Goal: Task Accomplishment & Management: Complete application form

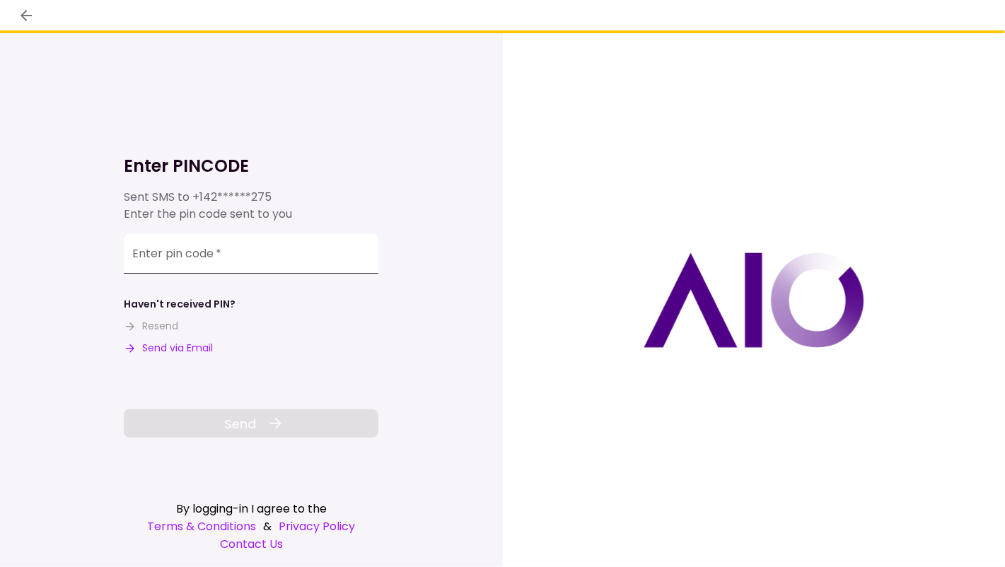
click at [226, 266] on input "Enter pin code   *" at bounding box center [251, 254] width 255 height 40
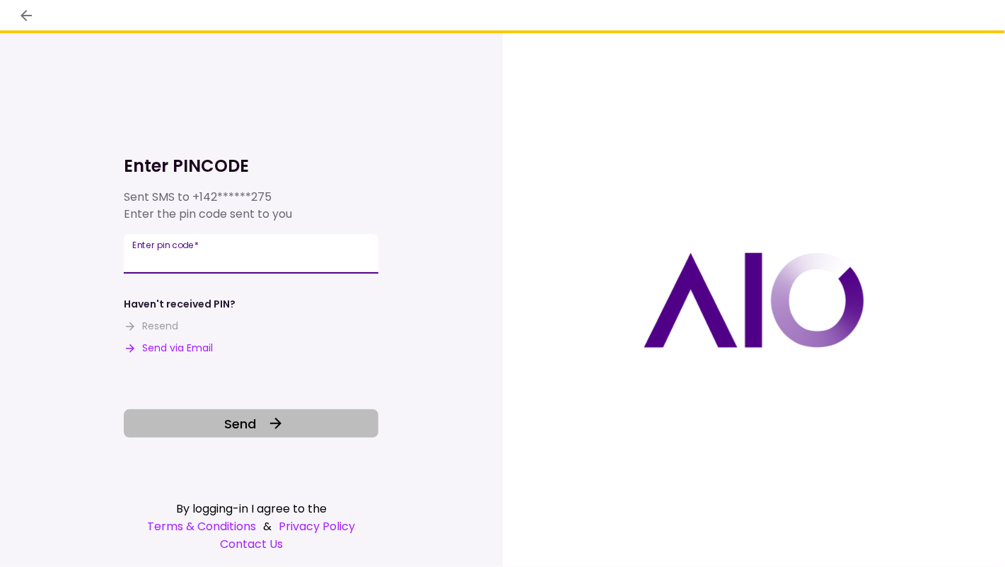
type input "******"
click at [221, 426] on button "Send" at bounding box center [251, 423] width 255 height 28
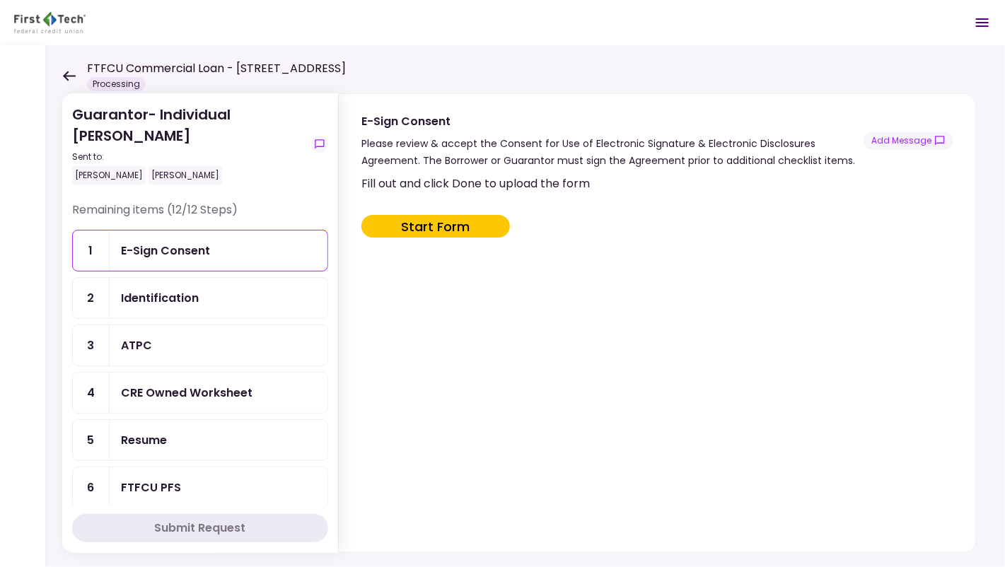
click at [433, 221] on button "Start Form" at bounding box center [435, 226] width 148 height 23
type input "***"
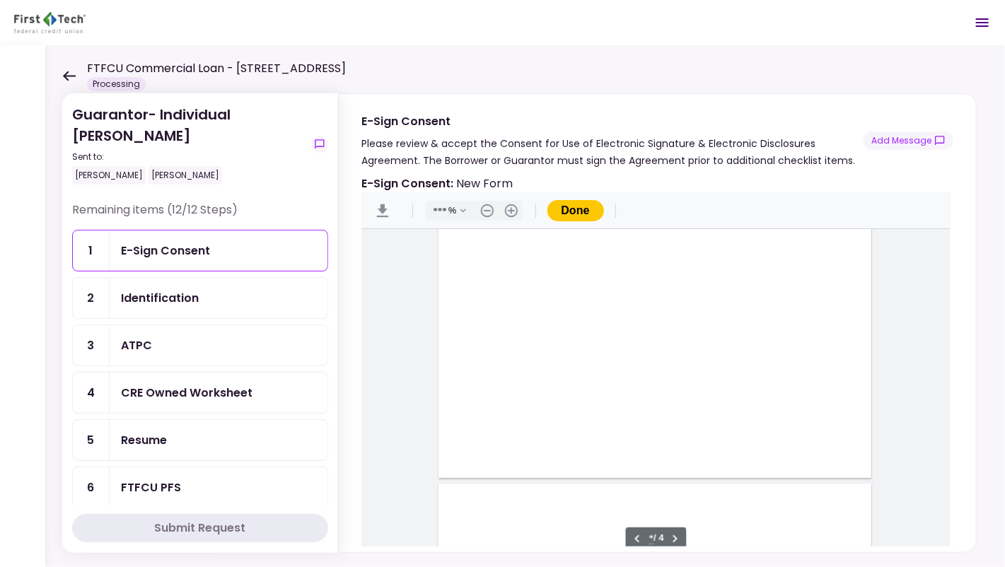
scroll to position [1445, 0]
type input "*"
click at [464, 447] on div "Document Content" at bounding box center [469, 446] width 11 height 11
click at [516, 491] on div "Sign here" at bounding box center [516, 496] width 37 height 15
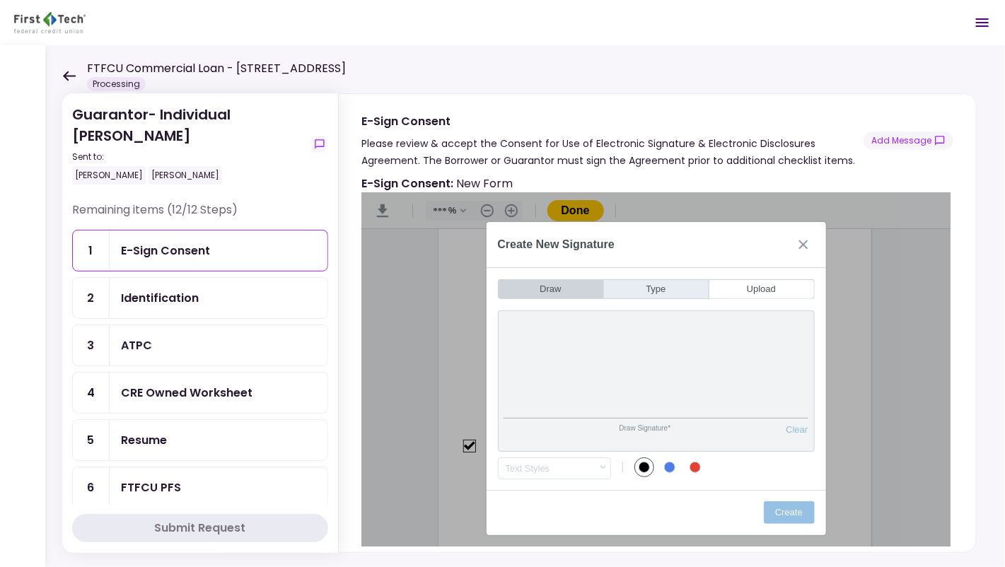
click at [663, 289] on button "Type" at bounding box center [656, 289] width 105 height 20
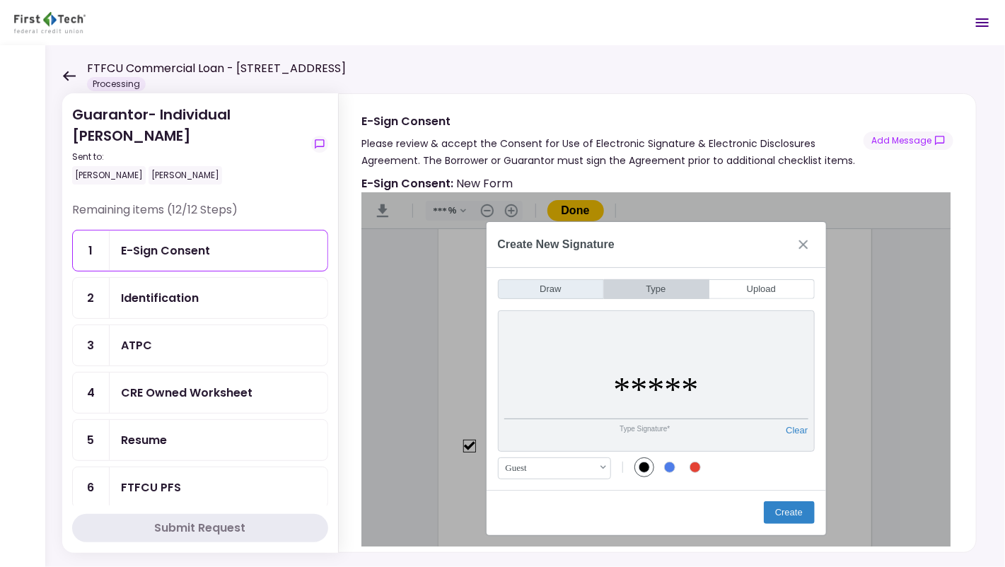
click at [561, 289] on button "Draw" at bounding box center [551, 289] width 106 height 20
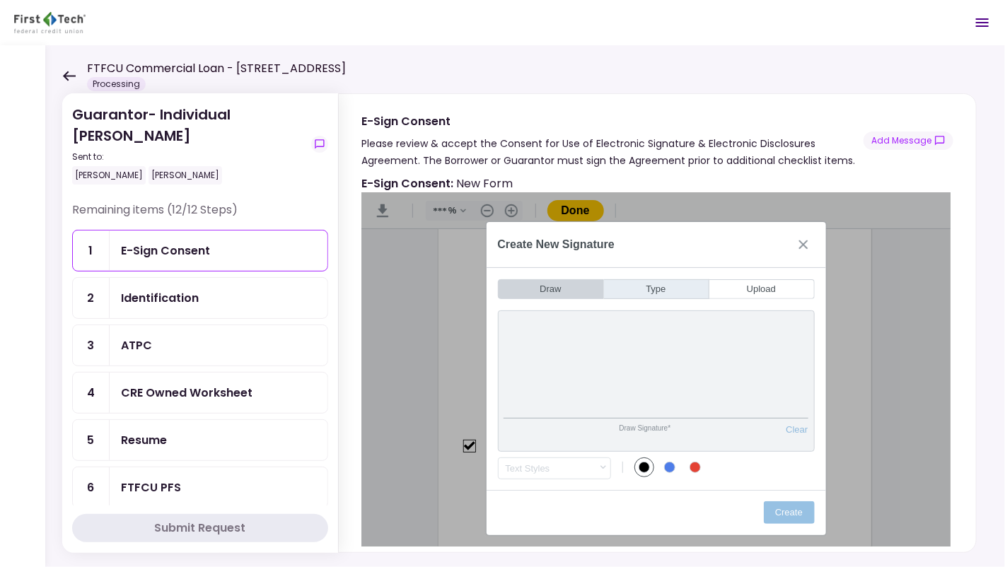
click at [643, 280] on button "Type" at bounding box center [656, 289] width 105 height 20
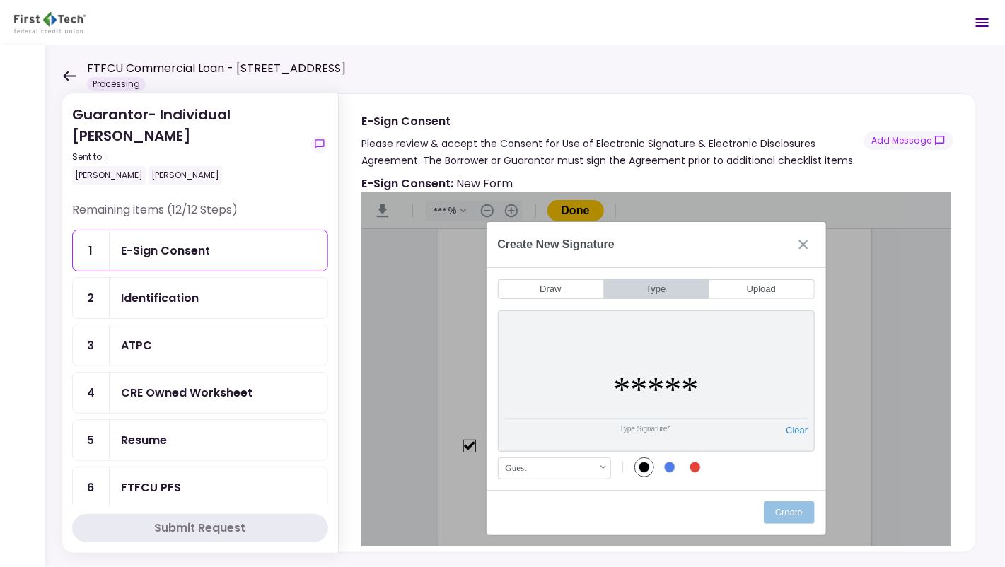
click at [662, 395] on input "*****" at bounding box center [656, 389] width 304 height 60
type input "*"
type input "**********"
click at [776, 505] on button "Create" at bounding box center [789, 512] width 51 height 23
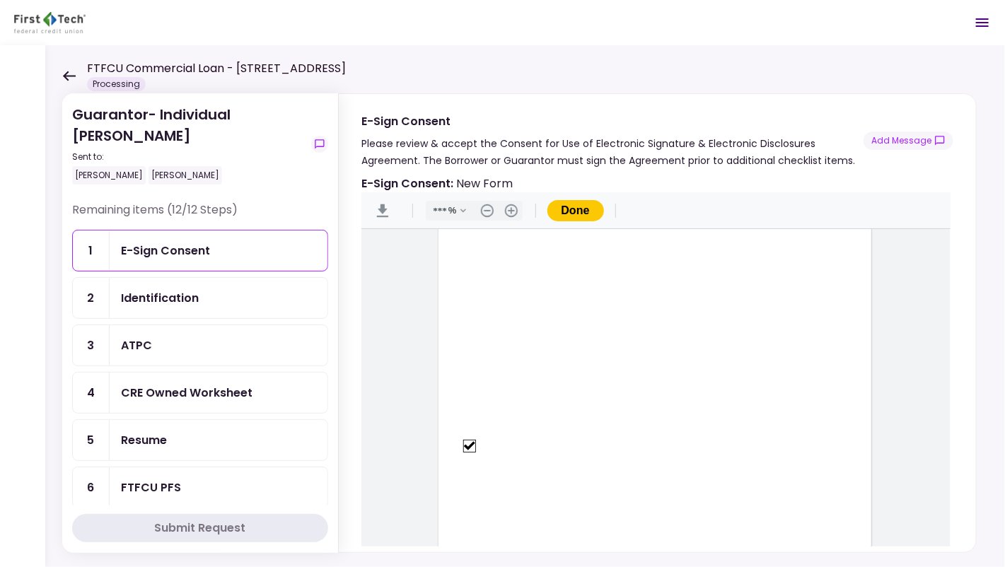
scroll to position [1925, 0]
type input "*"
click at [576, 202] on button "Done" at bounding box center [575, 210] width 57 height 21
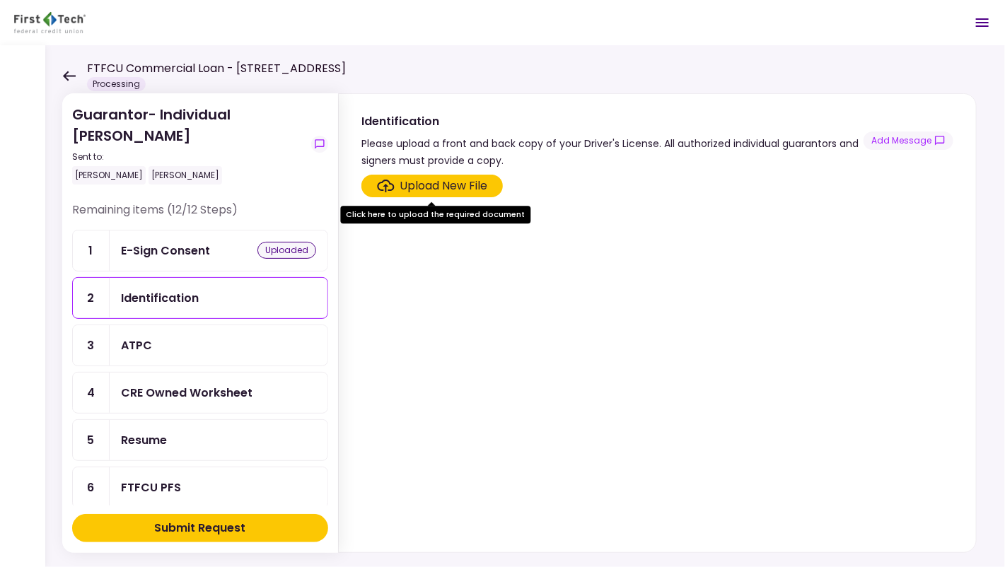
click at [452, 184] on div "Upload New File" at bounding box center [444, 185] width 88 height 17
click at [0, 0] on input "Upload New File" at bounding box center [0, 0] width 0 height 0
click at [443, 188] on div "Upload New File" at bounding box center [444, 185] width 88 height 17
click at [0, 0] on input "Upload New File" at bounding box center [0, 0] width 0 height 0
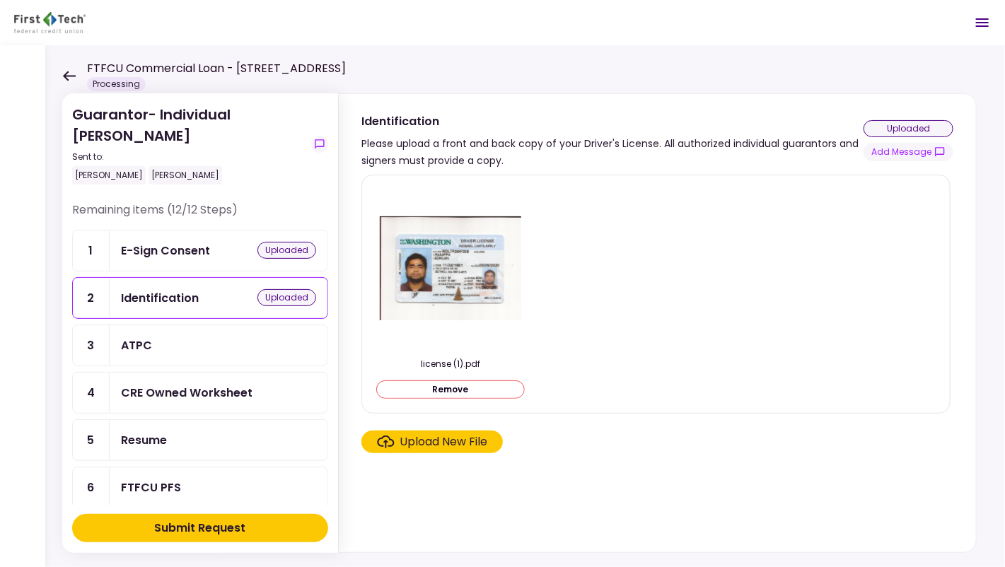
click at [443, 440] on div "Upload New File" at bounding box center [444, 441] width 88 height 17
click at [0, 0] on input "Upload New File" at bounding box center [0, 0] width 0 height 0
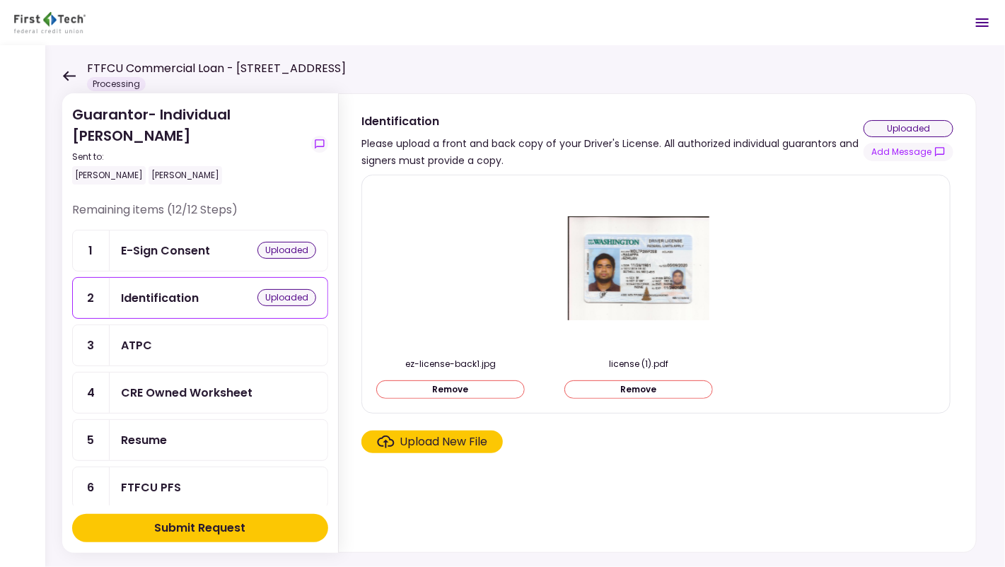
click at [207, 337] on div "ATPC" at bounding box center [218, 346] width 195 height 18
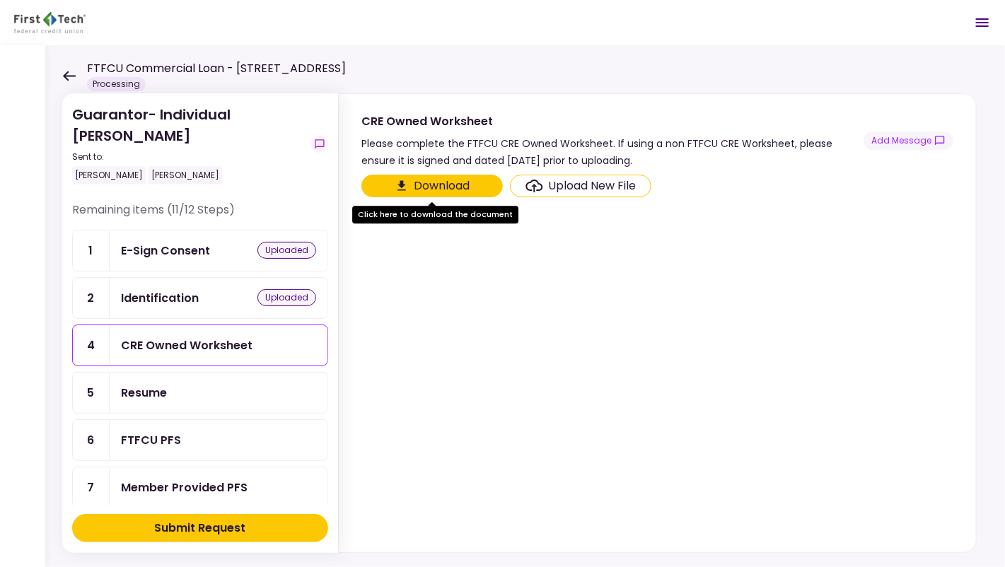
click at [441, 185] on button "Download" at bounding box center [431, 186] width 141 height 23
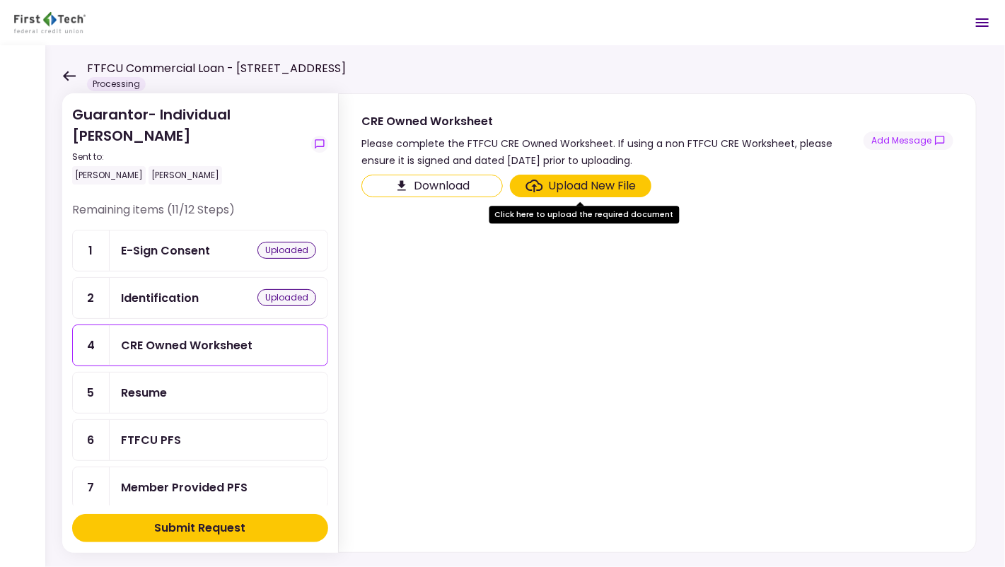
click at [186, 384] on div "Resume" at bounding box center [218, 393] width 195 height 18
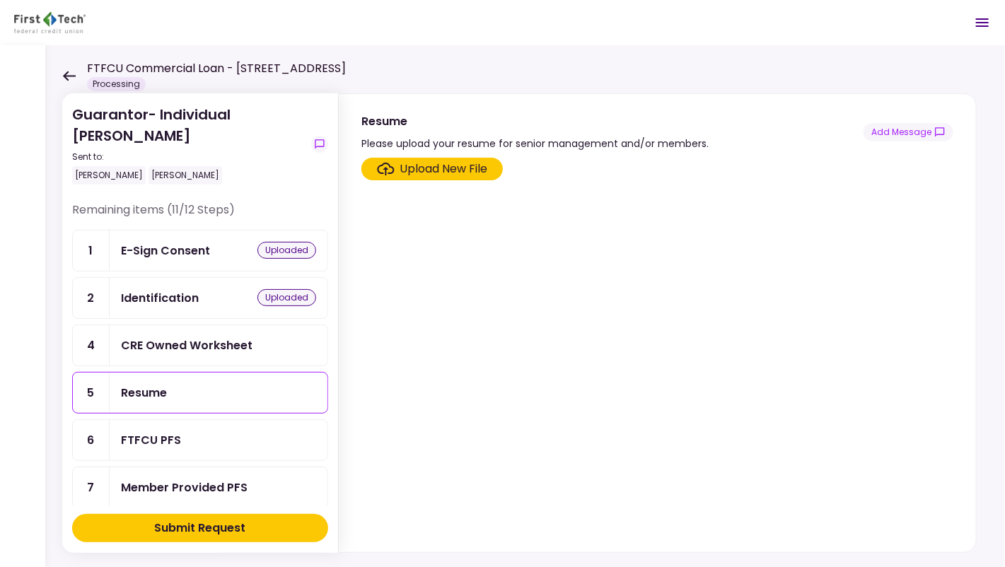
click at [441, 166] on div "Upload New File" at bounding box center [444, 169] width 88 height 17
click at [0, 0] on input "Upload New File" at bounding box center [0, 0] width 0 height 0
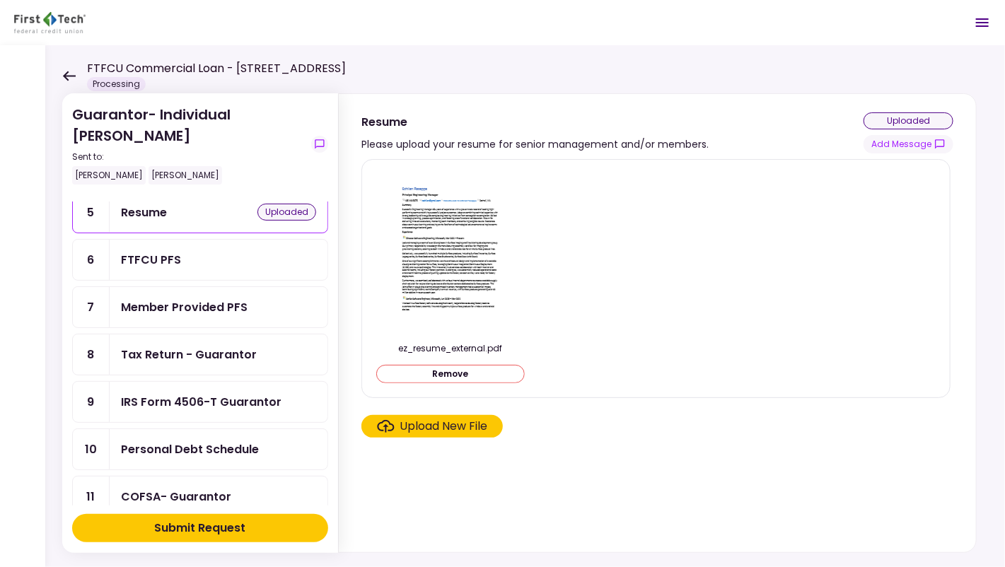
scroll to position [193, 0]
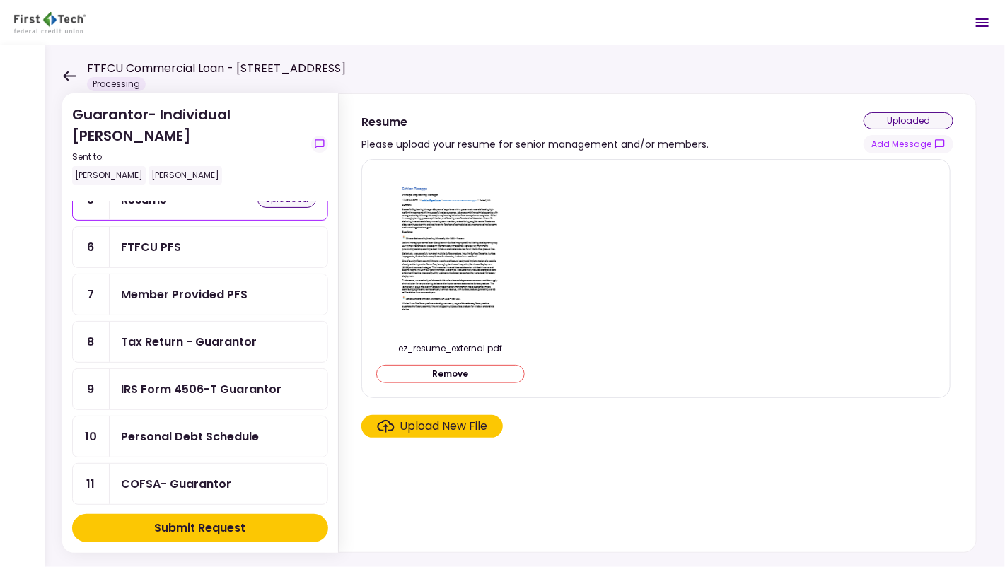
click at [241, 333] on div "Tax Return - Guarantor" at bounding box center [189, 342] width 136 height 18
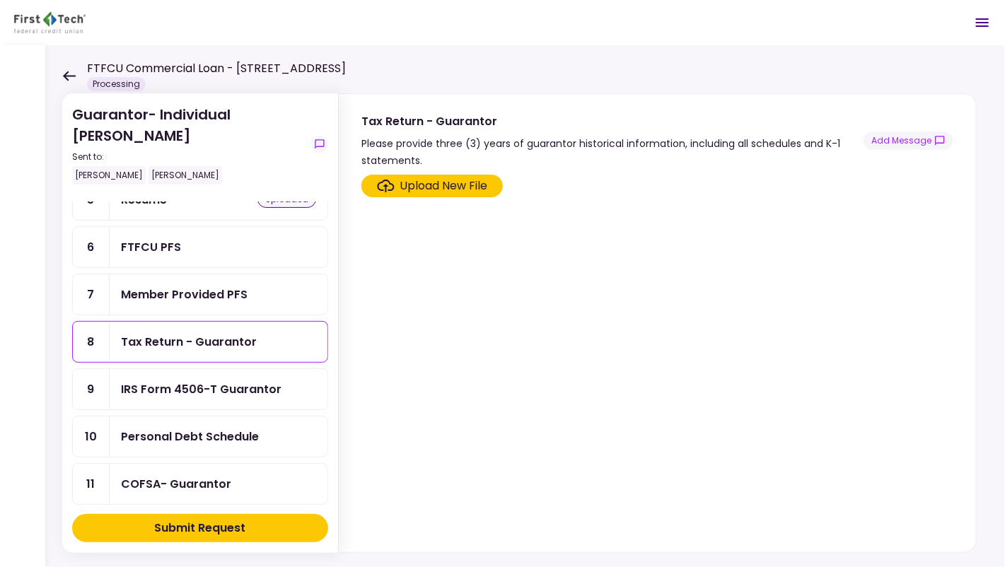
click at [437, 184] on div "Upload New File" at bounding box center [444, 185] width 88 height 17
click at [0, 0] on input "Upload New File" at bounding box center [0, 0] width 0 height 0
click at [446, 190] on div "Upload New File" at bounding box center [444, 185] width 88 height 17
click at [0, 0] on input "Upload New File" at bounding box center [0, 0] width 0 height 0
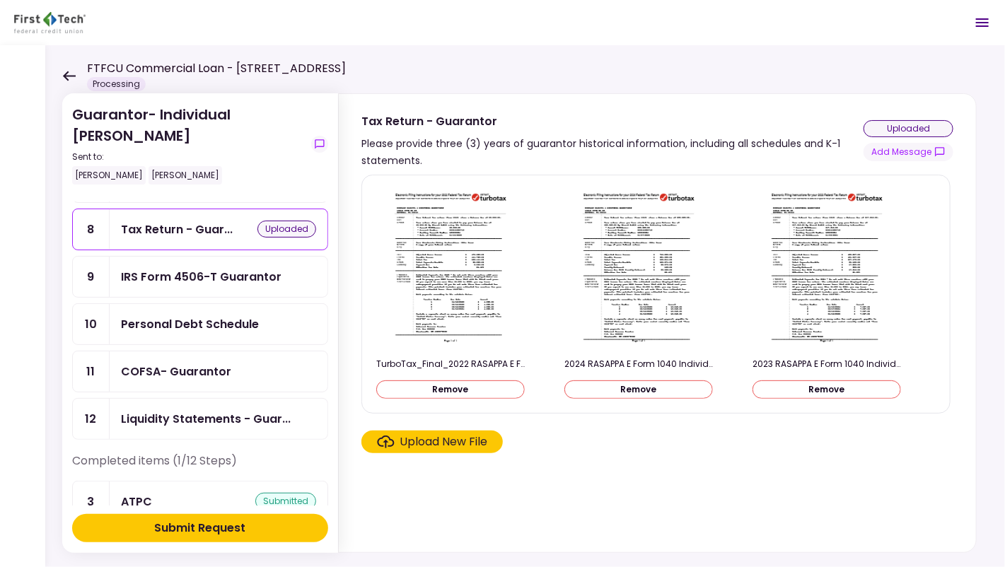
scroll to position [303, 0]
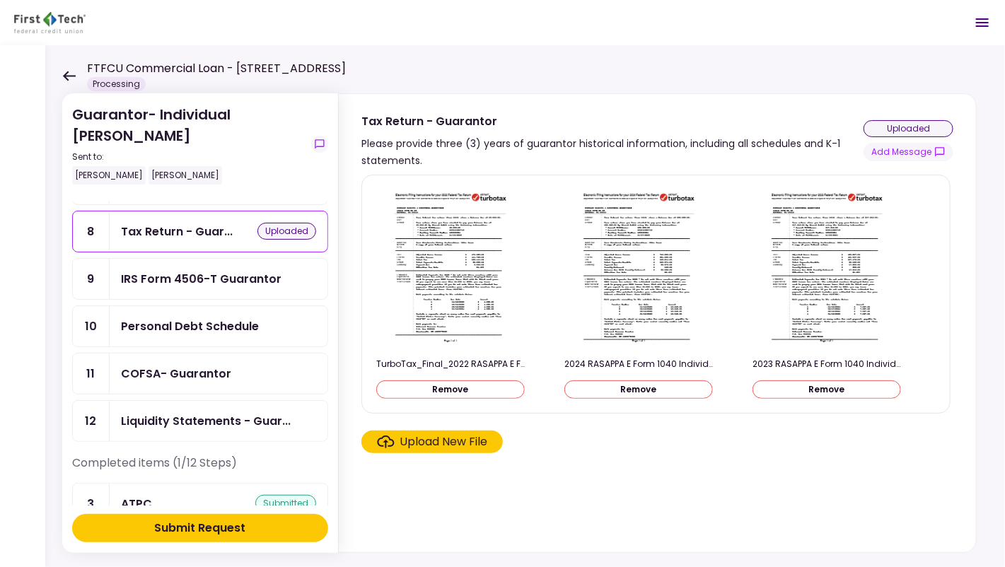
click at [255, 317] on div "Personal Debt Schedule" at bounding box center [190, 326] width 138 height 18
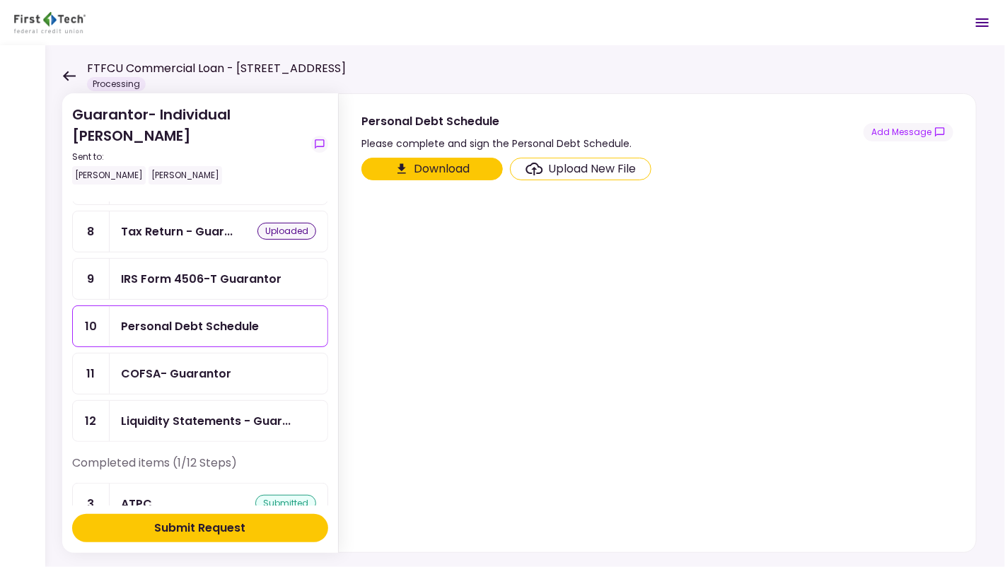
click at [238, 365] on div "COFSA- Guarantor" at bounding box center [218, 374] width 195 height 18
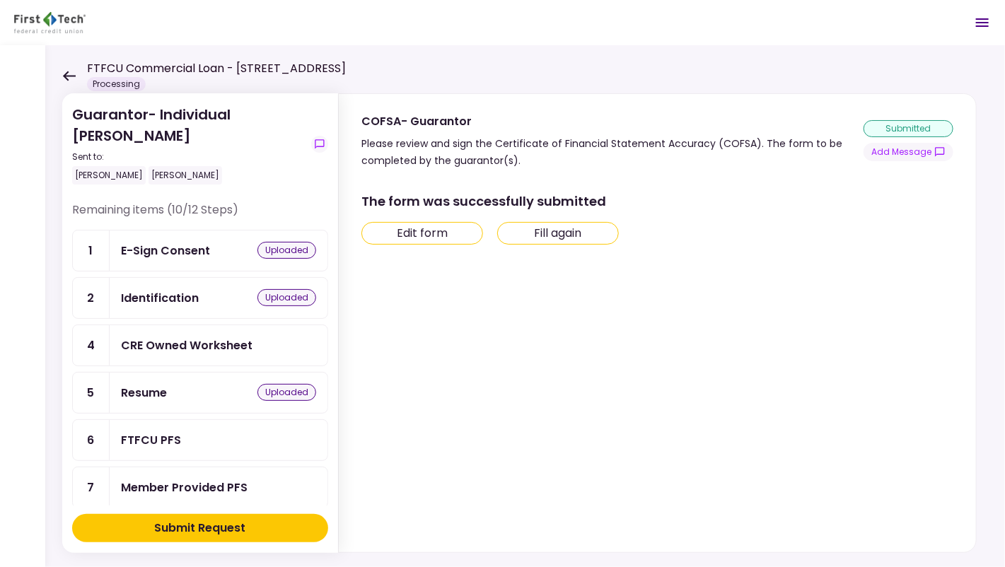
click at [268, 338] on div "CRE Owned Worksheet" at bounding box center [218, 346] width 195 height 18
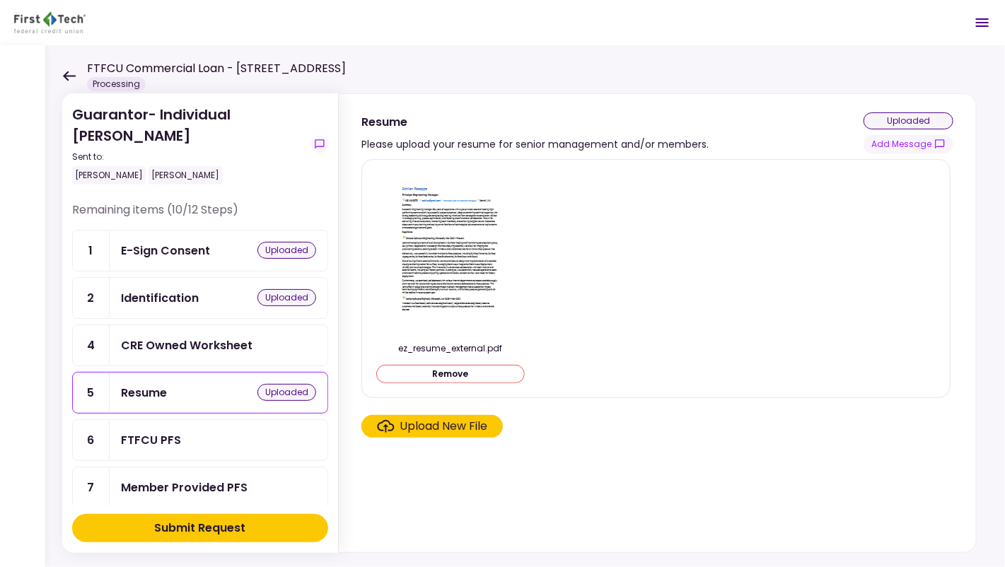
click at [544, 454] on section "ez_resume_external.pdf Remove Upload New File" at bounding box center [657, 352] width 592 height 387
click at [236, 347] on div "CRE Owned Worksheet" at bounding box center [187, 346] width 132 height 18
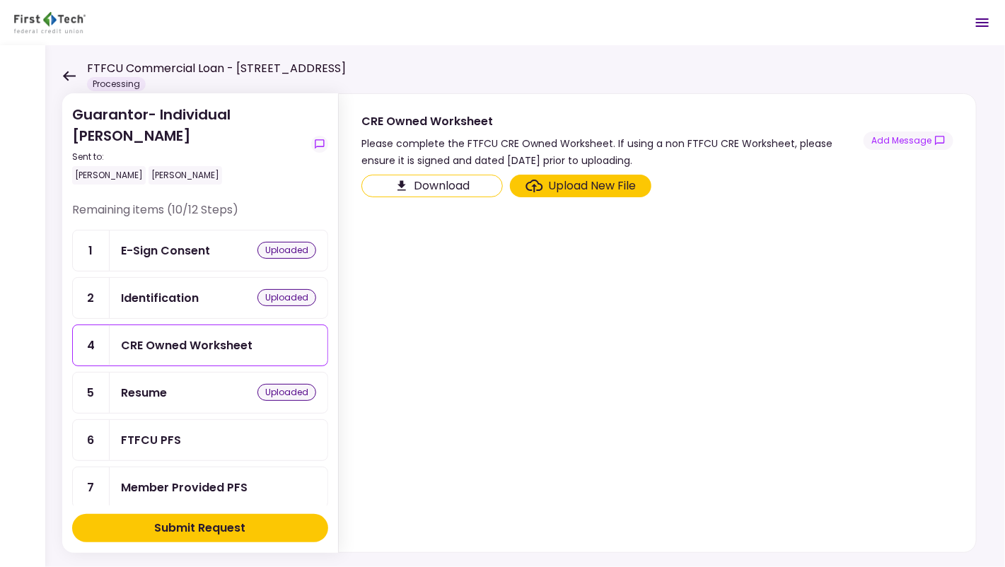
click at [415, 175] on button "Download" at bounding box center [431, 186] width 141 height 23
click at [177, 437] on div "FTFCU PFS" at bounding box center [151, 440] width 60 height 18
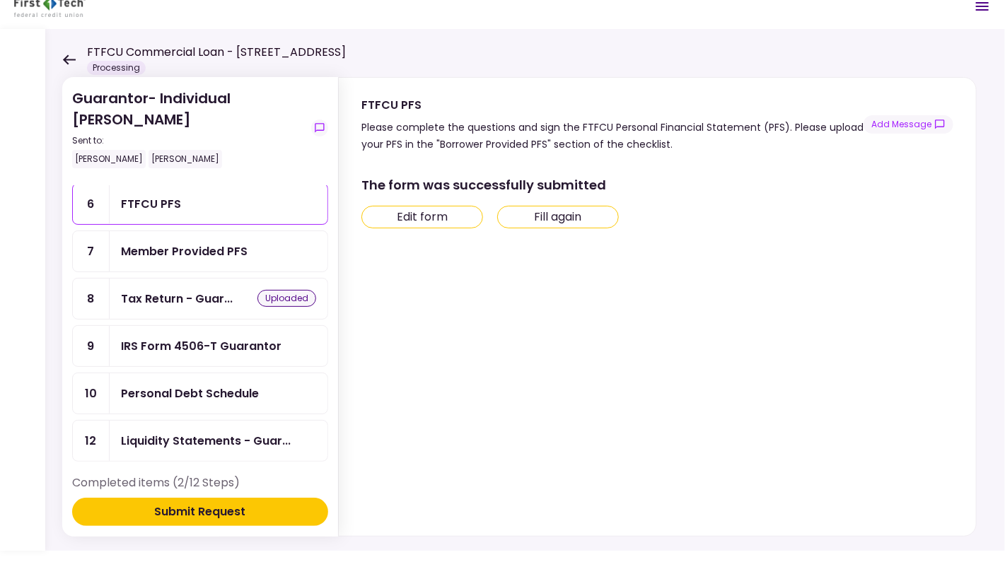
scroll to position [174, 0]
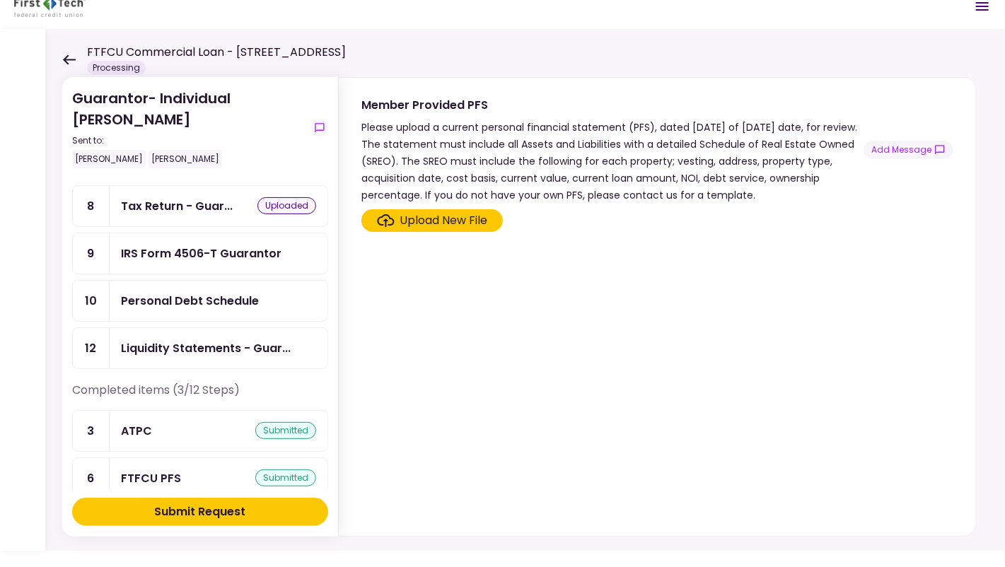
scroll to position [318, 0]
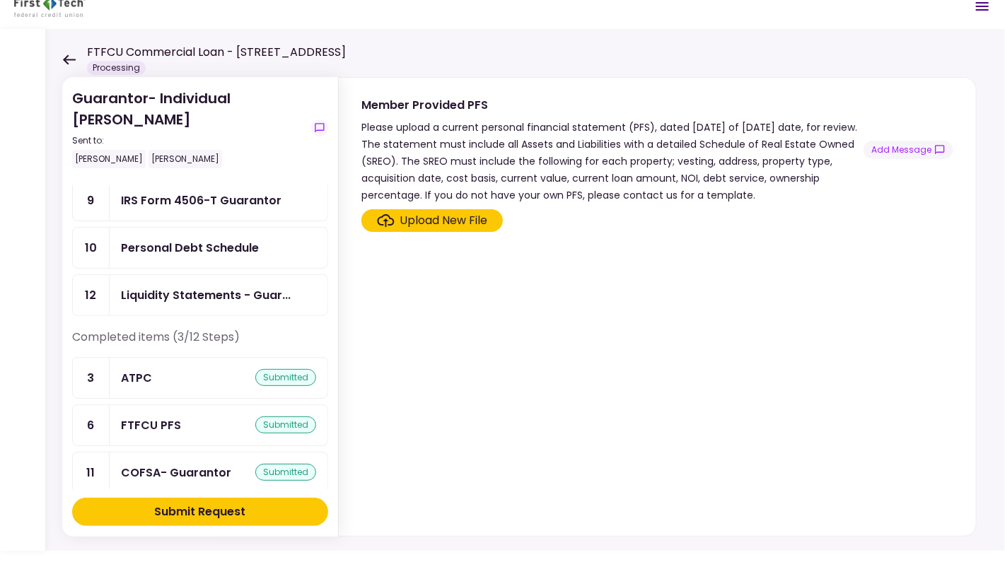
click at [187, 296] on div "Liquidity Statements - Guar..." at bounding box center [219, 295] width 218 height 40
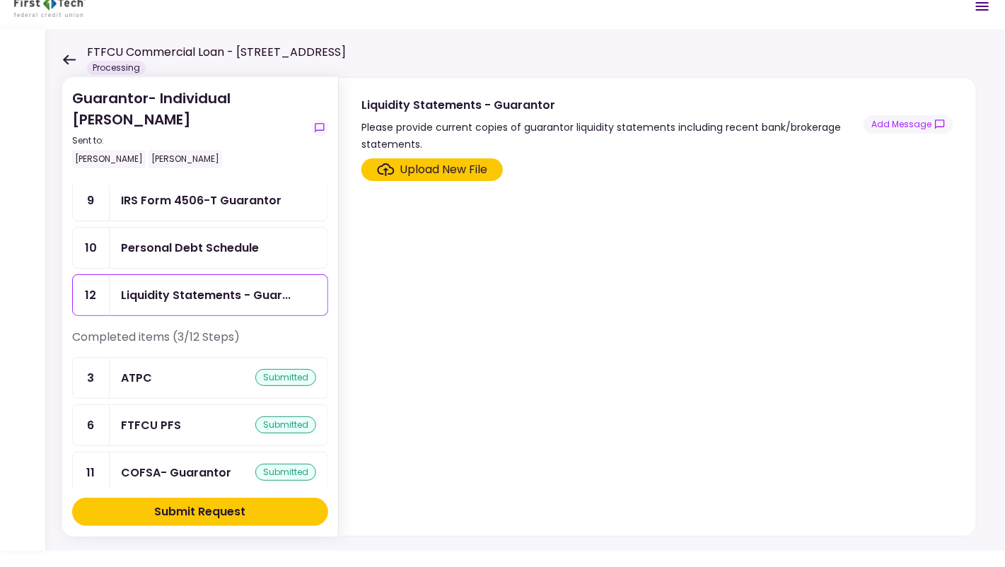
click at [462, 173] on div "Upload New File" at bounding box center [444, 169] width 88 height 17
click at [0, 0] on input "Upload New File" at bounding box center [0, 0] width 0 height 0
click at [448, 168] on div "Upload New File" at bounding box center [444, 169] width 88 height 17
click at [0, 0] on input "Upload New File" at bounding box center [0, 0] width 0 height 0
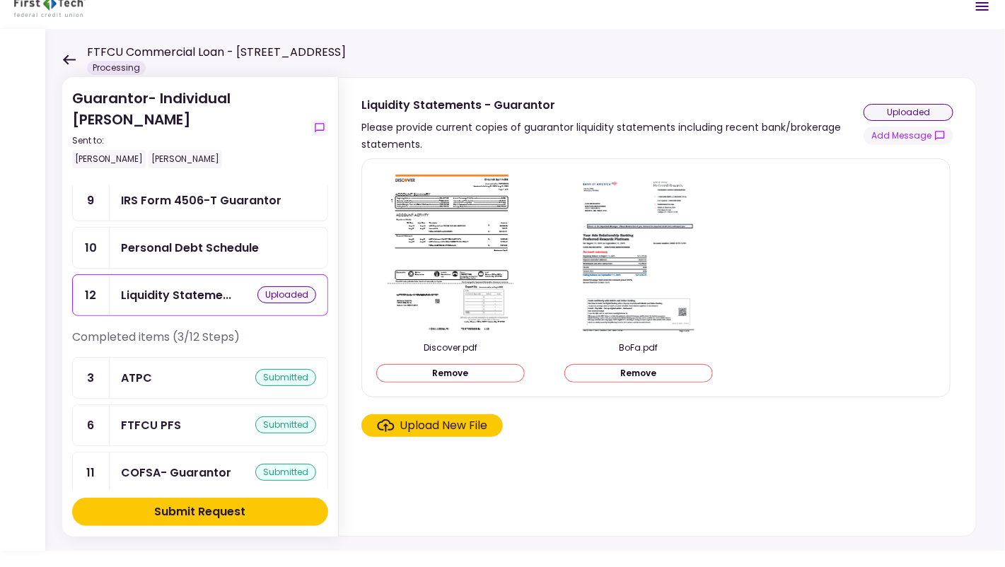
click at [442, 428] on div "Upload New File" at bounding box center [444, 425] width 88 height 17
click at [0, 0] on input "Upload New File" at bounding box center [0, 0] width 0 height 0
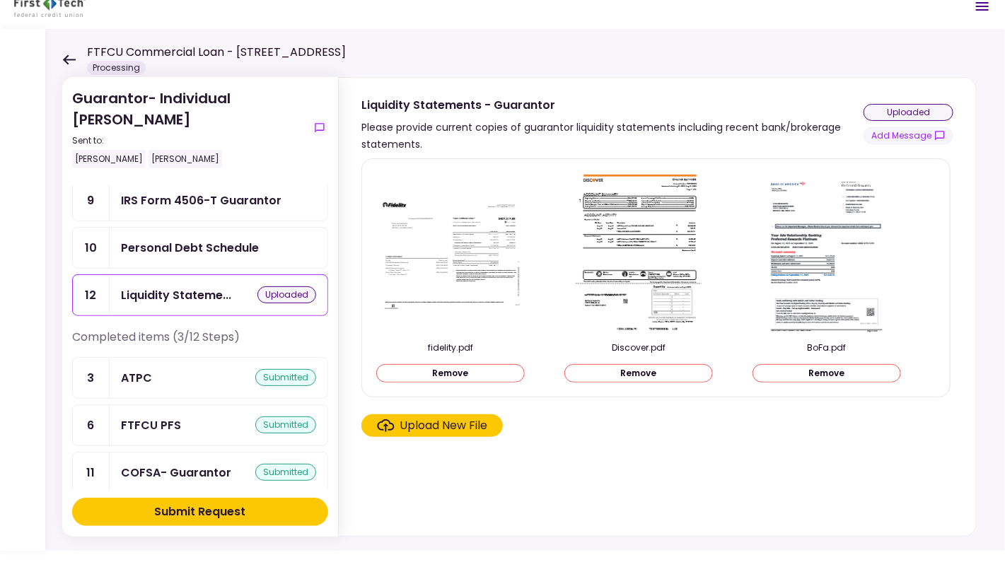
click at [619, 458] on section "fidelity.pdf Remove Discover.pdf Remove BoFa.pdf Remove Upload New File" at bounding box center [657, 344] width 592 height 372
click at [441, 418] on div "Upload New File" at bounding box center [444, 425] width 88 height 17
click at [0, 0] on input "Upload New File" at bounding box center [0, 0] width 0 height 0
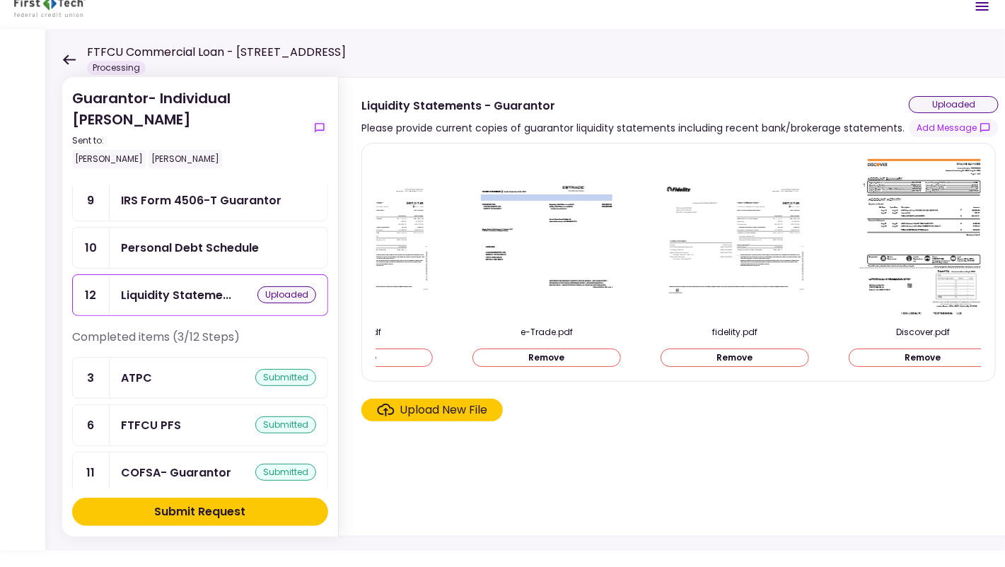
scroll to position [0, 286]
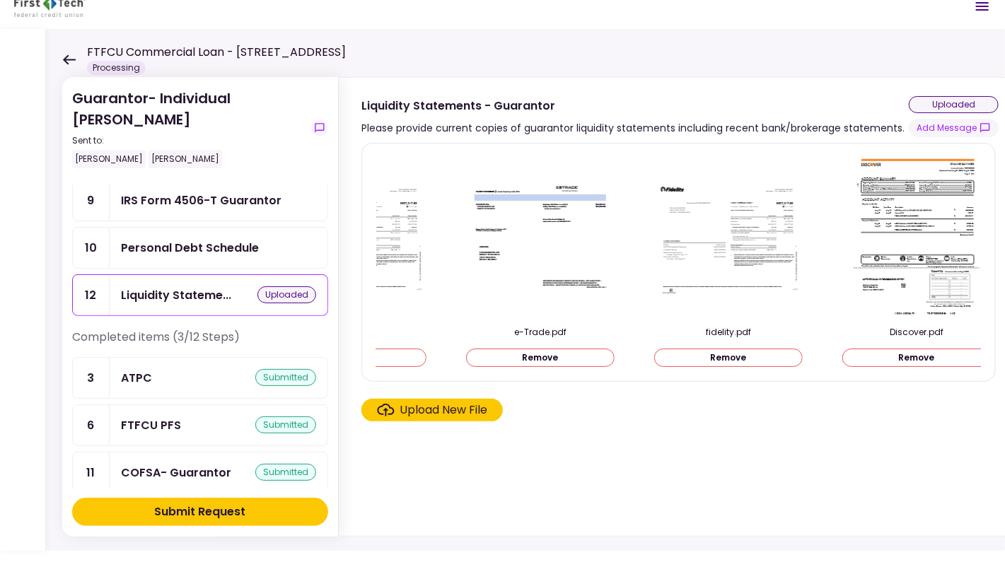
click at [741, 344] on div "fidelity.pdf Remove" at bounding box center [728, 346] width 148 height 41
click at [730, 355] on button "Remove" at bounding box center [728, 358] width 148 height 18
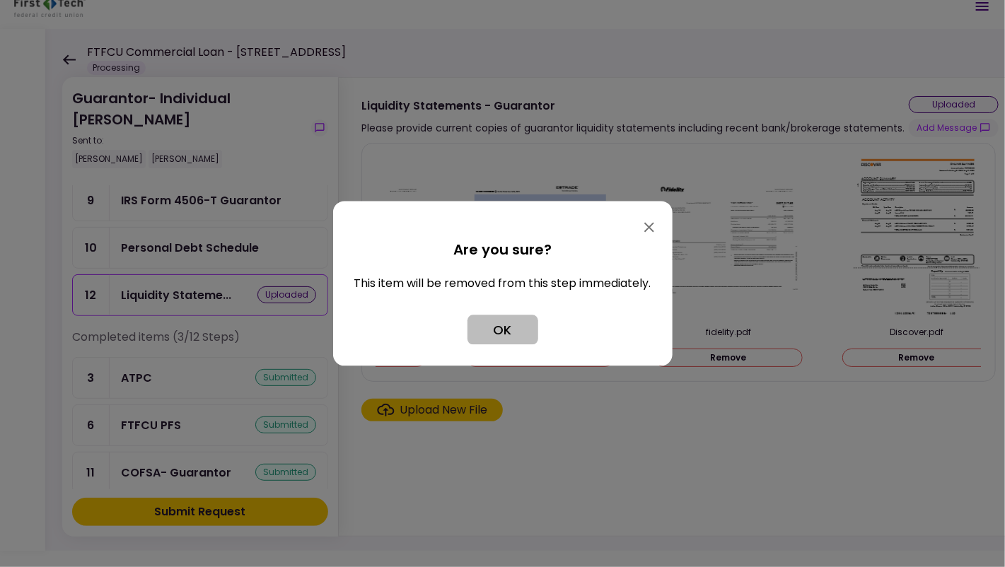
click at [511, 329] on button "OK" at bounding box center [502, 330] width 71 height 30
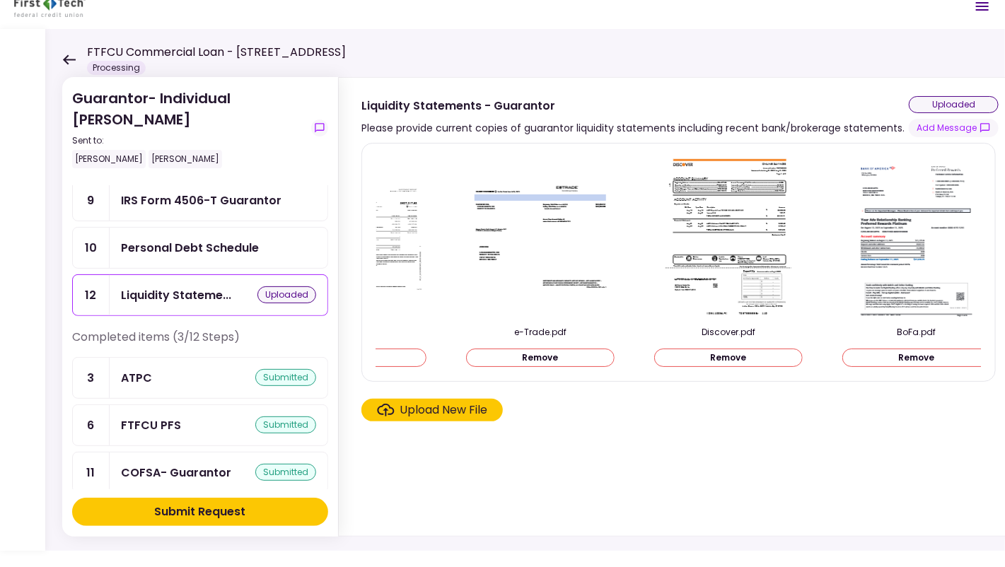
click at [590, 308] on div at bounding box center [540, 236] width 148 height 163
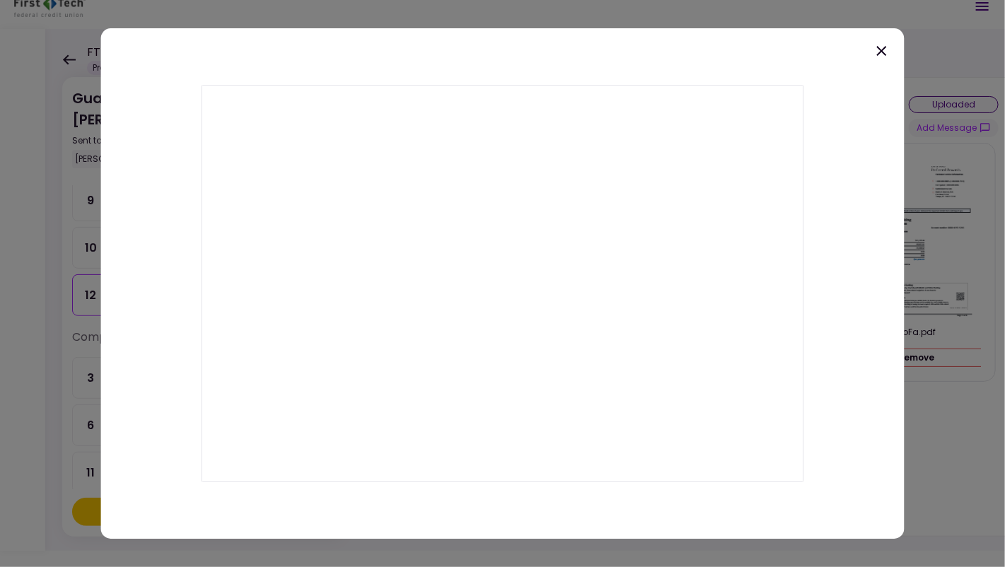
click at [886, 48] on icon at bounding box center [881, 50] width 17 height 17
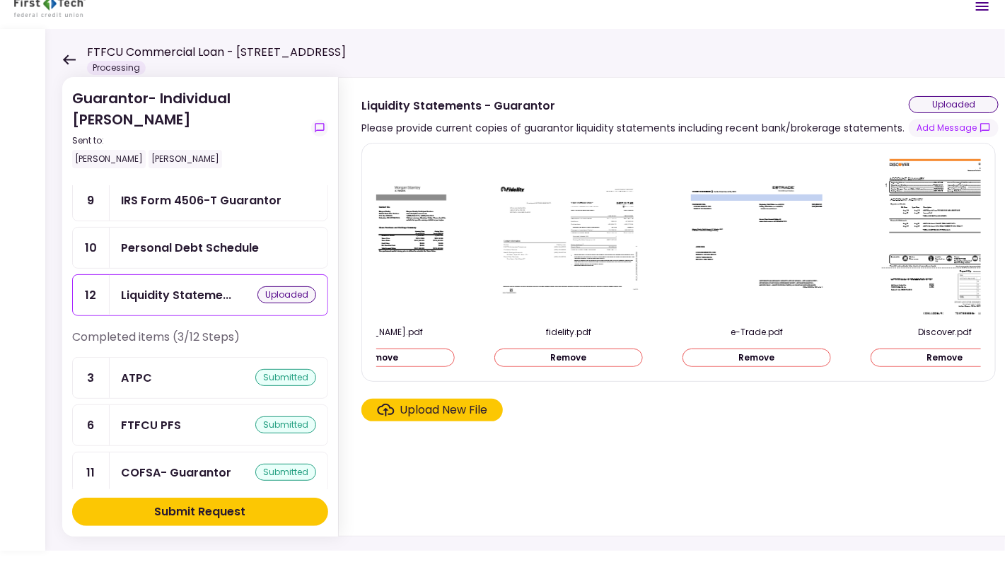
scroll to position [0, 0]
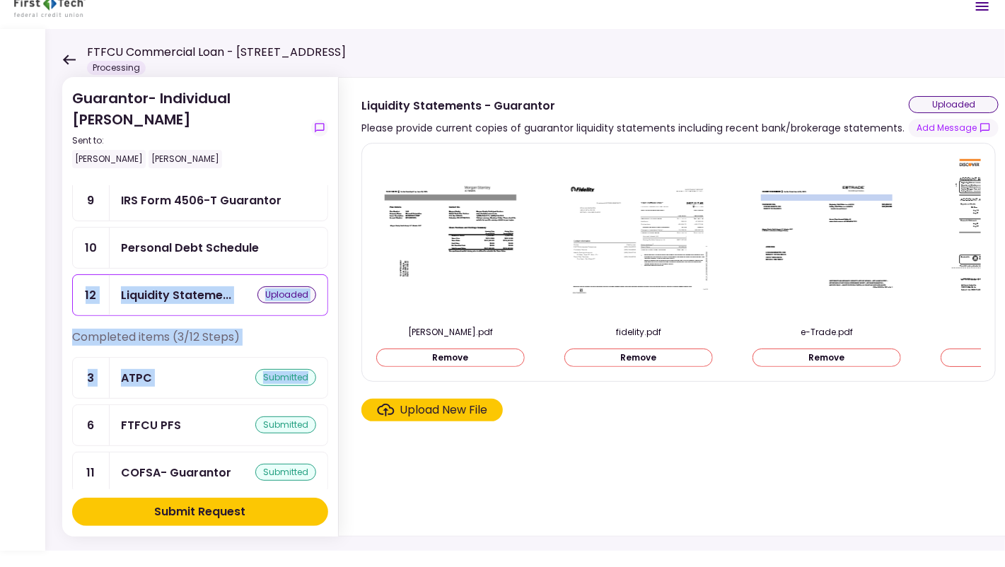
drag, startPoint x: 328, startPoint y: 356, endPoint x: 327, endPoint y: 226, distance: 130.1
click at [327, 226] on section "Guarantor- Individual [PERSON_NAME] Sent to: [PERSON_NAME] [PERSON_NAME] Remain…" at bounding box center [200, 307] width 276 height 460
click at [330, 231] on section "Guarantor- Individual [PERSON_NAME] Sent to: [PERSON_NAME] [PERSON_NAME] Remain…" at bounding box center [200, 307] width 276 height 460
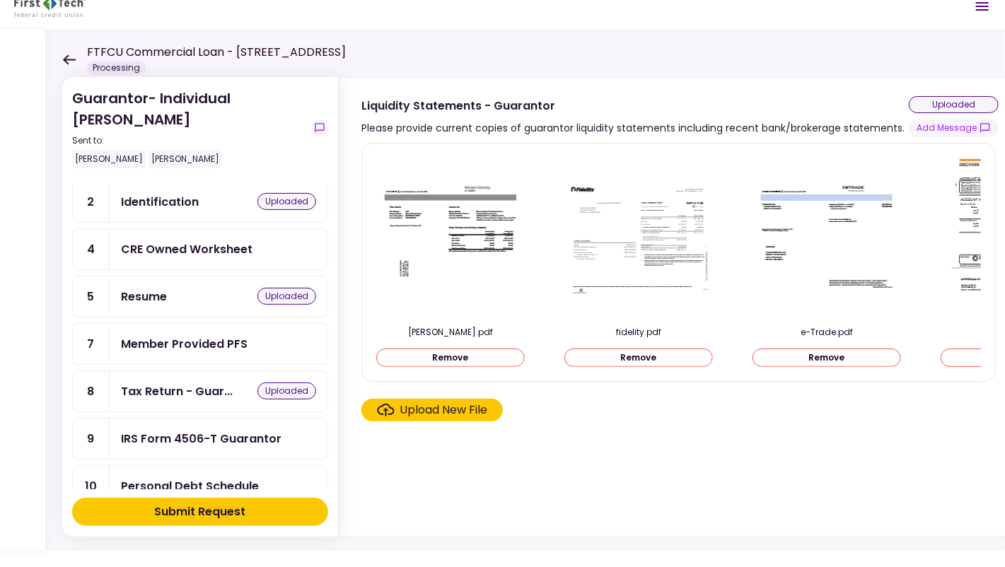
scroll to position [83, 0]
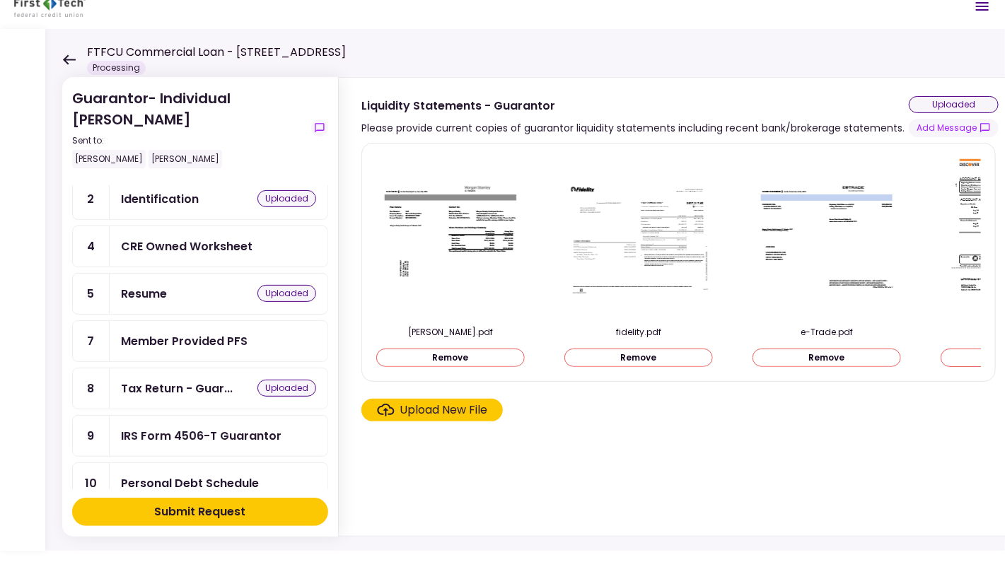
click at [199, 338] on div "Member Provided PFS" at bounding box center [184, 341] width 127 height 18
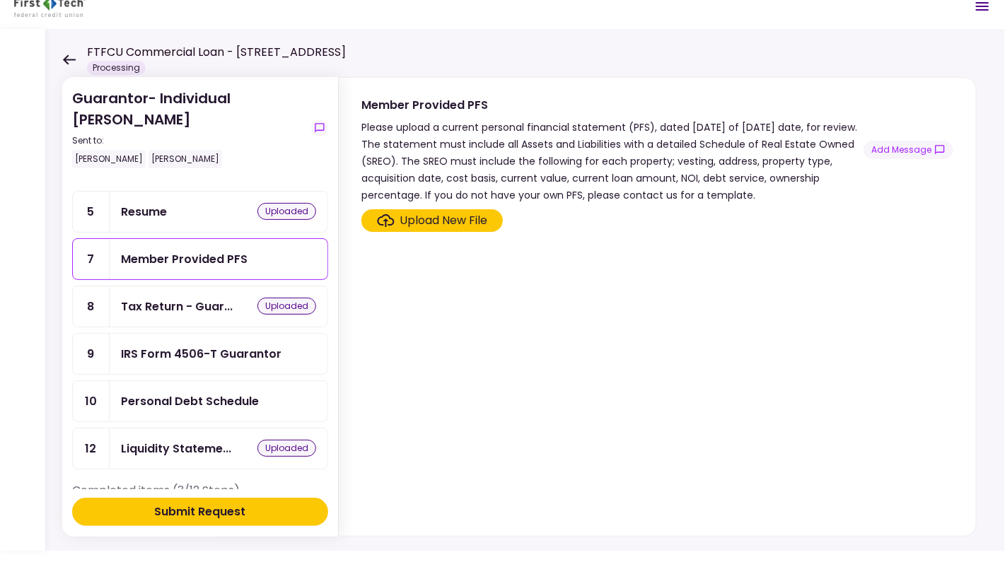
scroll to position [167, 0]
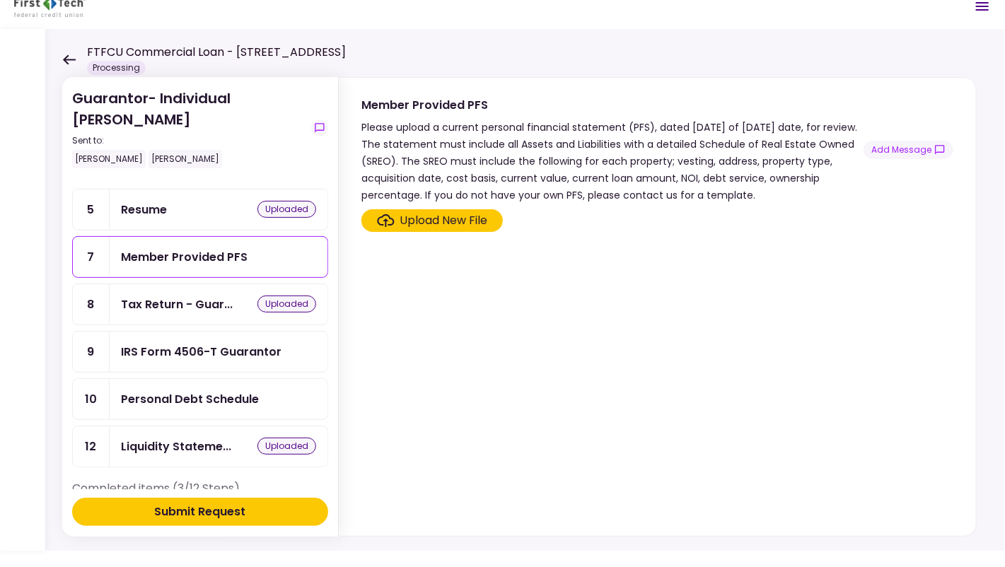
click at [210, 390] on div "Personal Debt Schedule" at bounding box center [190, 399] width 138 height 18
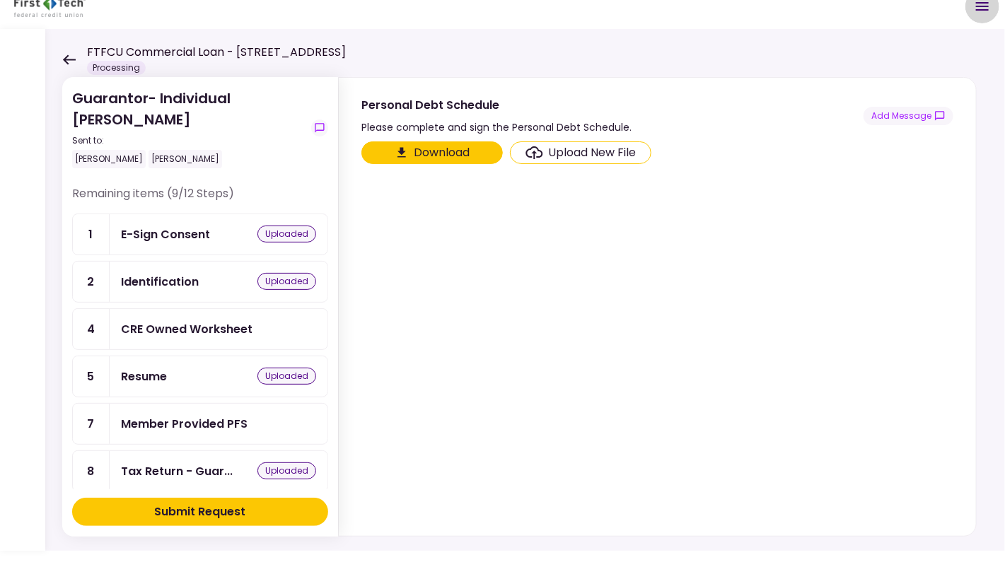
click at [979, 7] on icon "Open menu" at bounding box center [982, 6] width 17 height 17
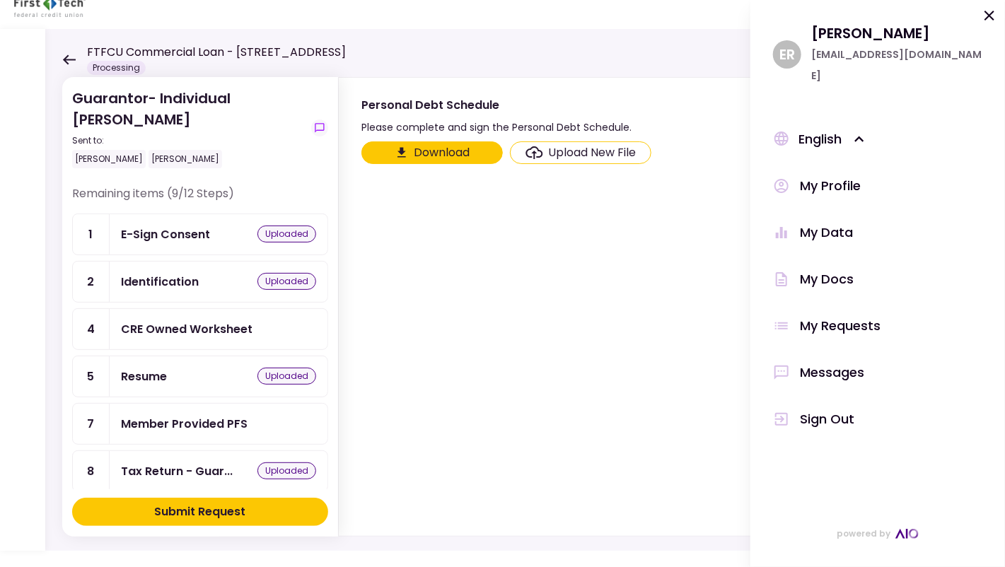
click at [827, 269] on div "My Docs" at bounding box center [827, 279] width 54 height 21
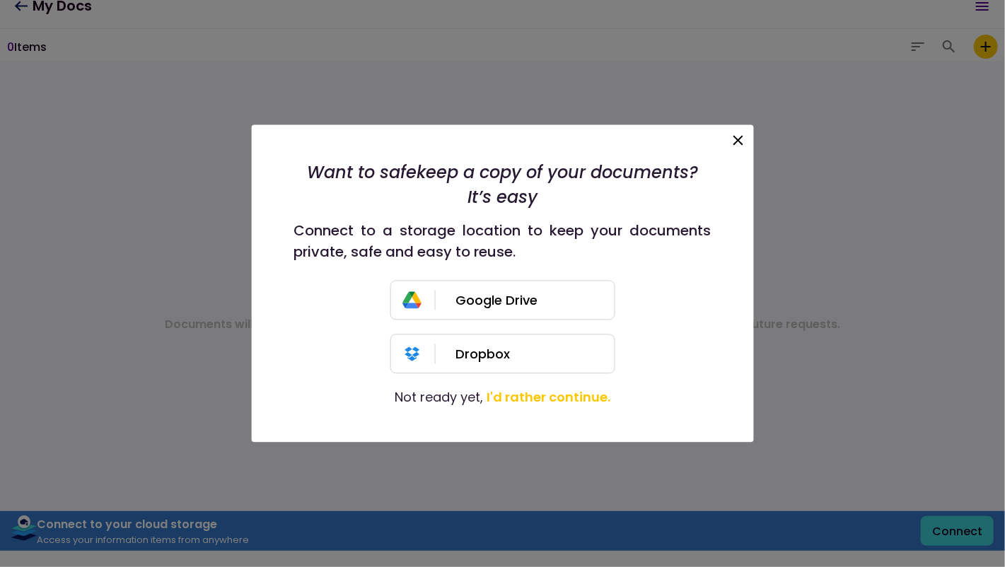
click at [739, 134] on icon at bounding box center [738, 140] width 17 height 17
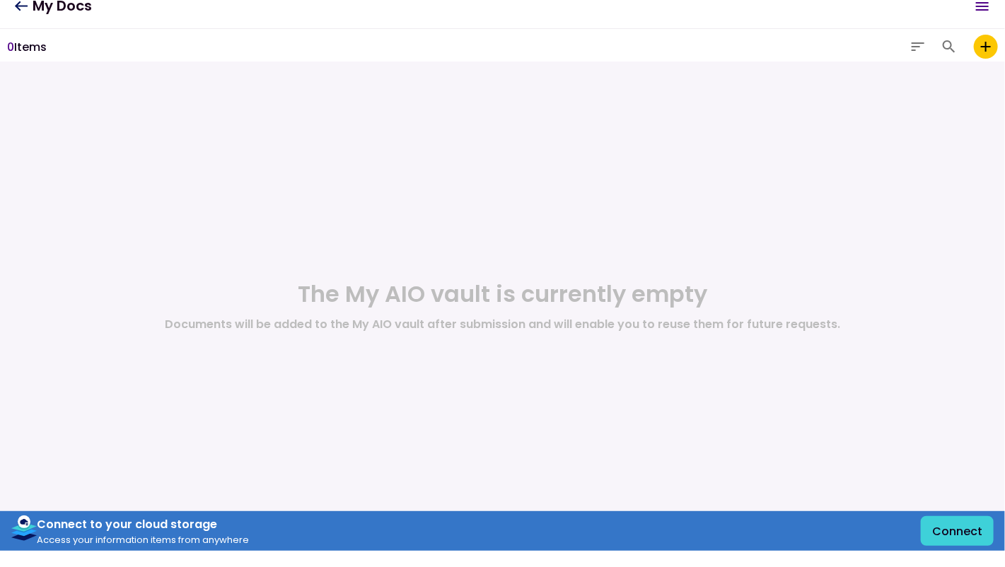
click at [17, 5] on icon at bounding box center [21, 6] width 13 height 10
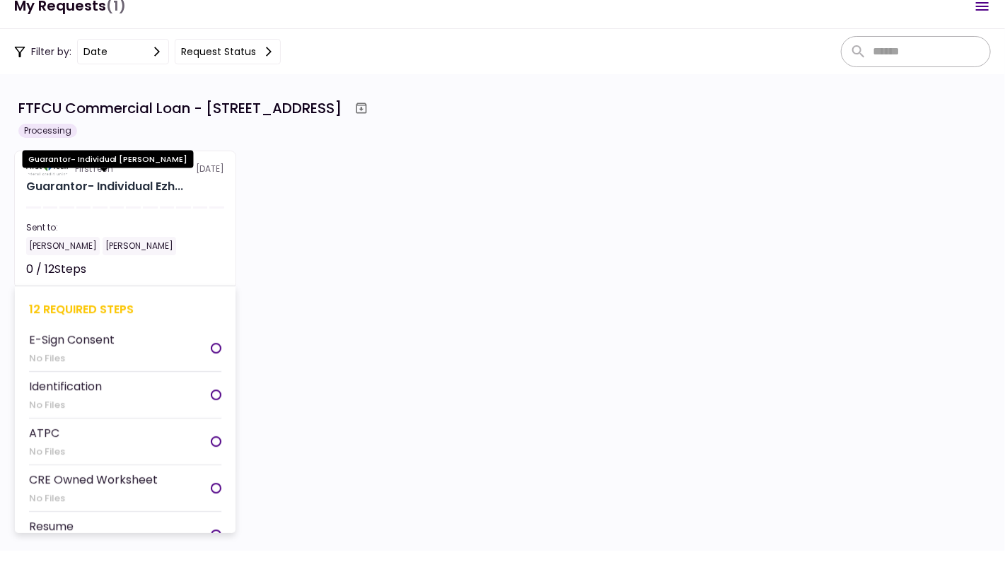
click at [148, 182] on div "Guarantor- Individual Ezh..." at bounding box center [104, 186] width 157 height 17
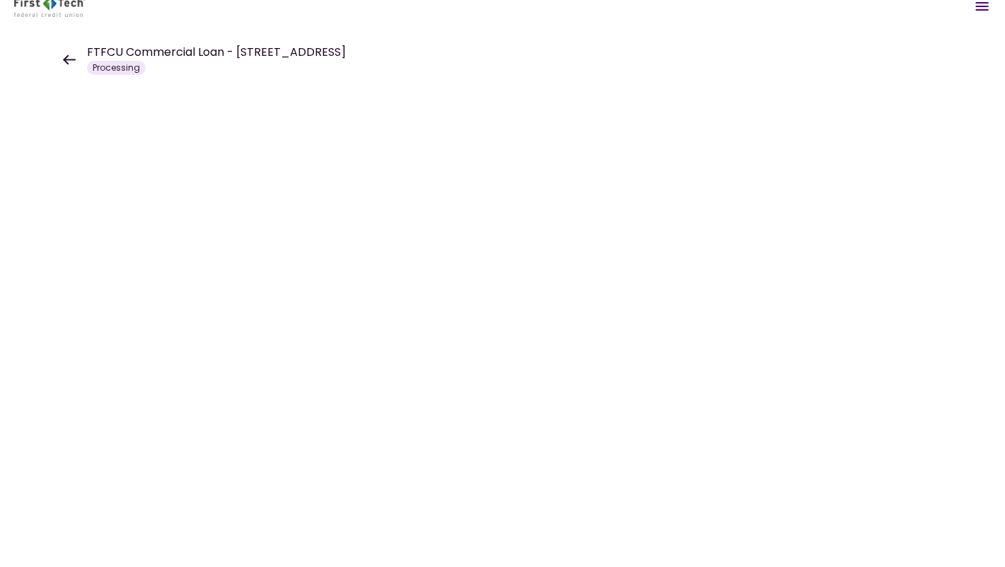
scroll to position [16, 0]
